Goal: Find specific fact: Find specific fact

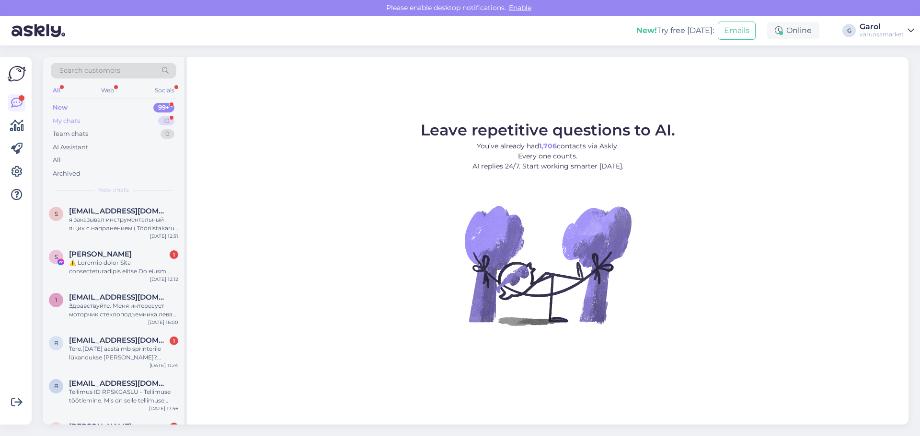
click at [153, 121] on div "My chats 10" at bounding box center [114, 121] width 126 height 13
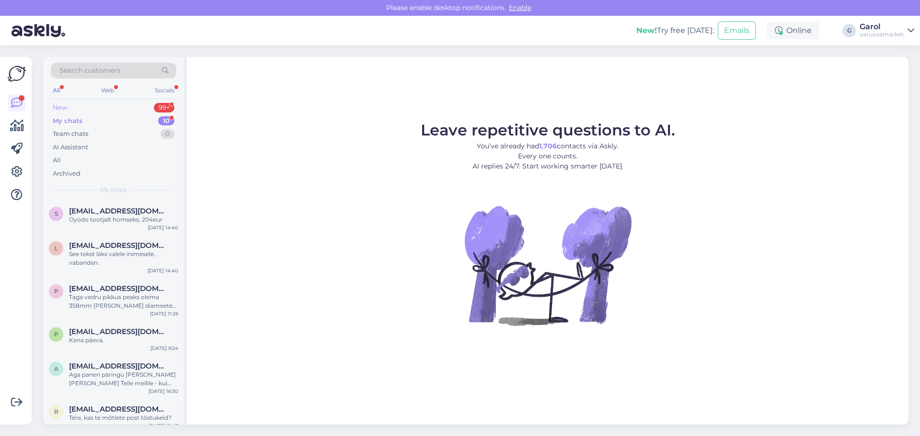
click at [144, 106] on div "New 99+" at bounding box center [114, 107] width 126 height 13
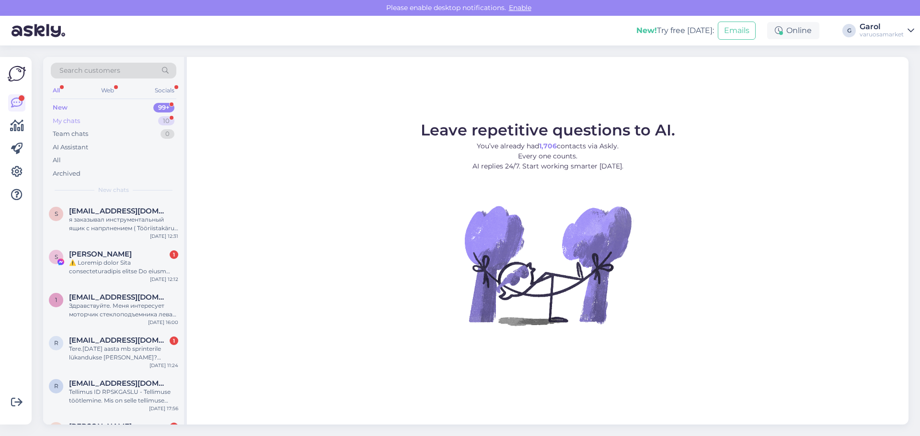
click at [154, 122] on div "My chats 10" at bounding box center [114, 121] width 126 height 13
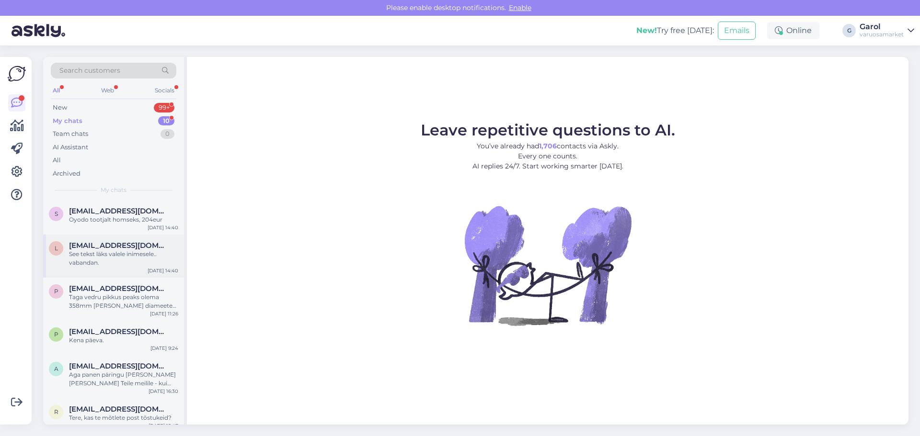
click at [108, 259] on div "See tekst läks valele inimesele.. vabandan." at bounding box center [123, 258] width 109 height 17
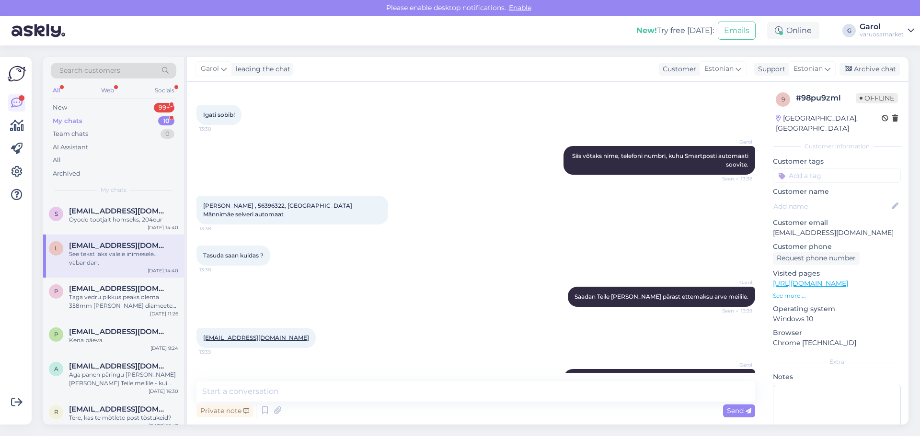
scroll to position [585, 0]
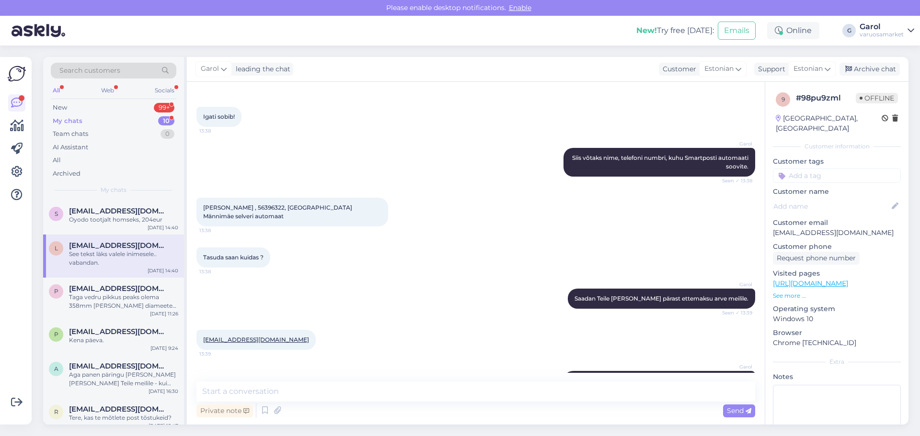
click at [227, 204] on span "[PERSON_NAME] , 56396322, [GEOGRAPHIC_DATA] Männimäe selveri automaat" at bounding box center [278, 212] width 150 height 16
click at [214, 204] on span "[PERSON_NAME] , 56396322, [GEOGRAPHIC_DATA] Männimäe selveri automaat" at bounding box center [278, 212] width 150 height 16
drag, startPoint x: 203, startPoint y: 199, endPoint x: 247, endPoint y: 200, distance: 43.6
click at [247, 204] on span "[PERSON_NAME] , 56396322, [GEOGRAPHIC_DATA] Männimäe selveri automaat" at bounding box center [278, 212] width 150 height 16
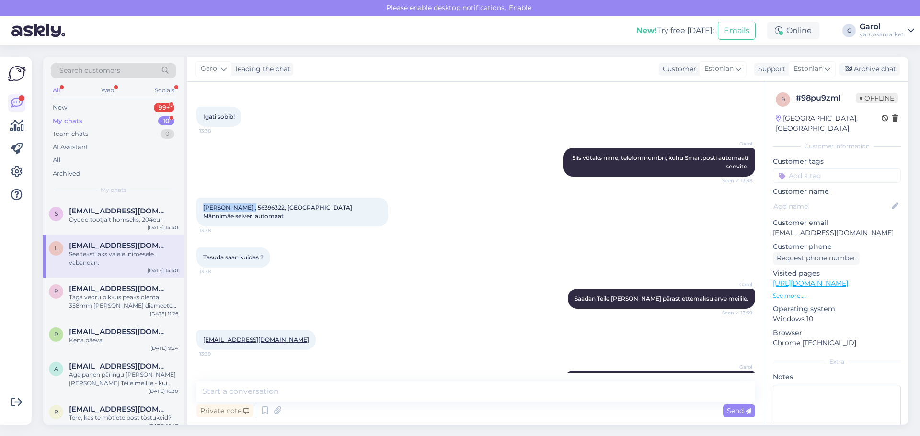
copy span "[PERSON_NAME]"
click at [256, 204] on span "[PERSON_NAME] , 56396322, [GEOGRAPHIC_DATA] Männimäe selveri automaat" at bounding box center [278, 212] width 150 height 16
copy span "56396322"
drag, startPoint x: 282, startPoint y: 200, endPoint x: 359, endPoint y: 201, distance: 76.7
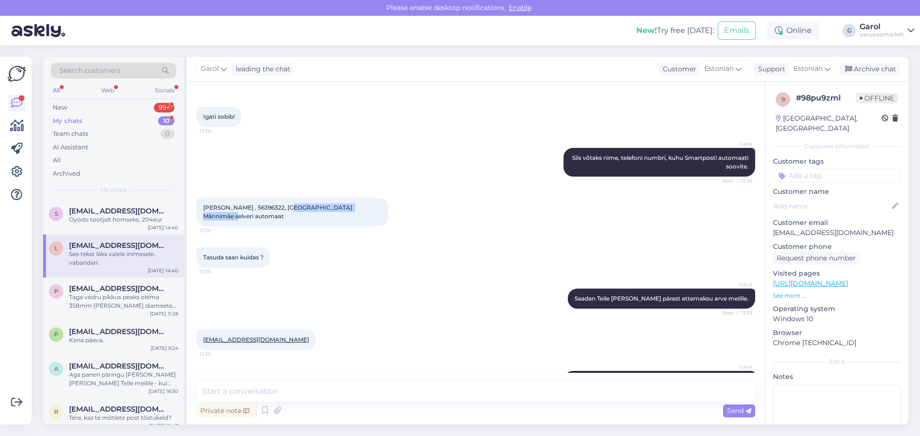
click at [359, 201] on div "[PERSON_NAME] , 56396322, [GEOGRAPHIC_DATA] Männimäe selveri automaat 13:38" at bounding box center [292, 212] width 192 height 29
copy span "Viljandi Männimäe selveri"
